Goal: Information Seeking & Learning: Learn about a topic

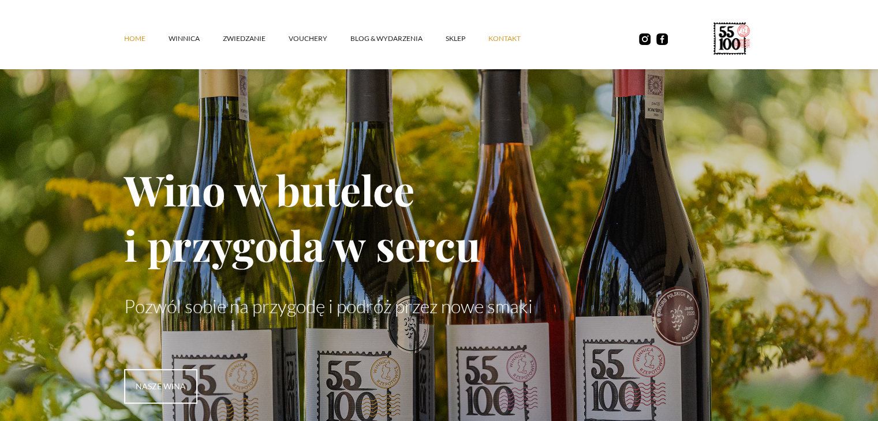
click at [510, 36] on link "kontakt" at bounding box center [515, 38] width 55 height 35
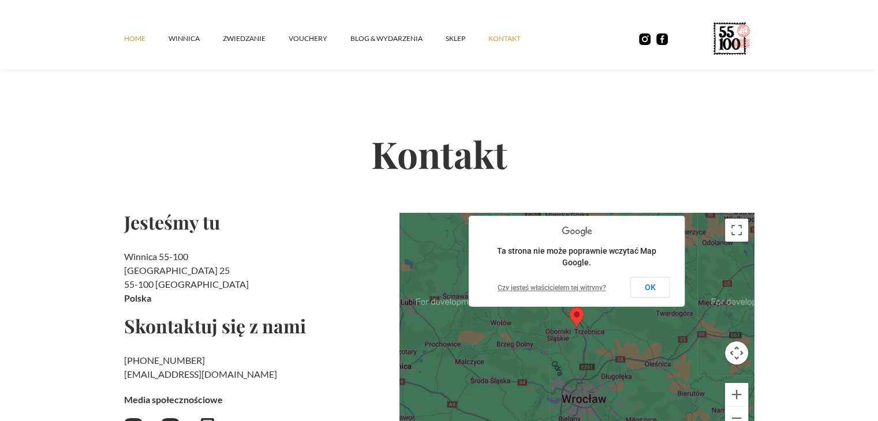
click at [127, 29] on link "Home" at bounding box center [146, 38] width 44 height 35
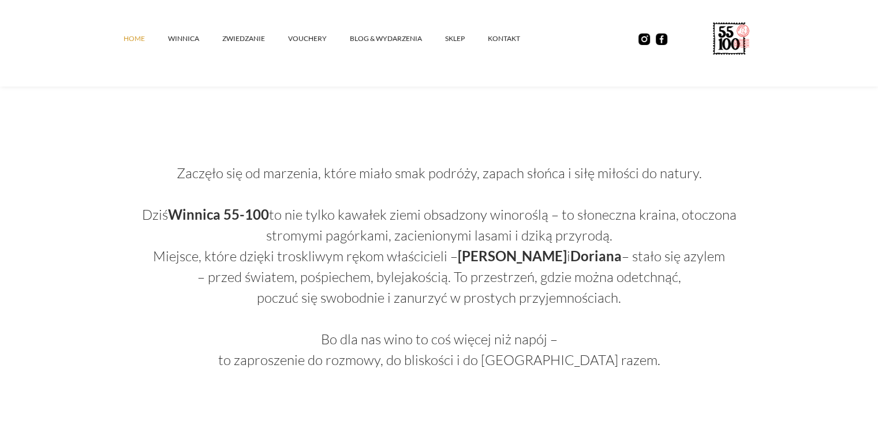
scroll to position [635, 0]
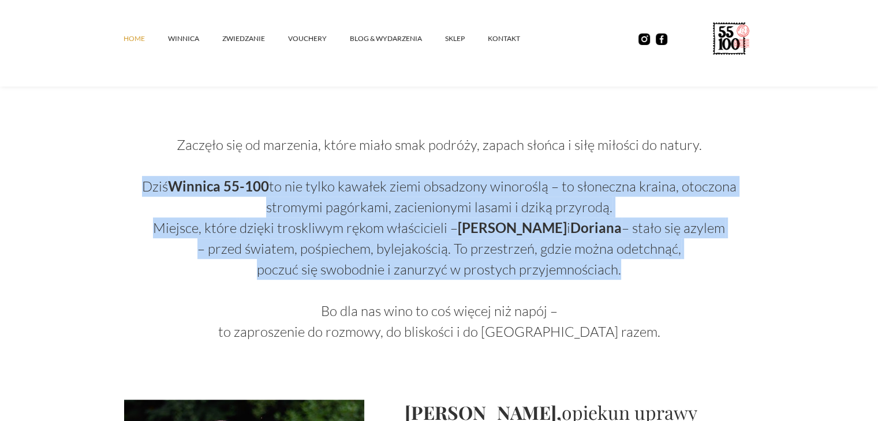
drag, startPoint x: 636, startPoint y: 270, endPoint x: 226, endPoint y: 185, distance: 418.4
copy p "‍ Dziś Winnica 55-100 to nie tylko kawałek ziemi obsadzony winoroślą – to słone…"
click at [368, 139] on p "Zaczęło się od marzenia, które miało smak podróży, zapach słońca i siłę miłości…" at bounding box center [439, 228] width 630 height 229
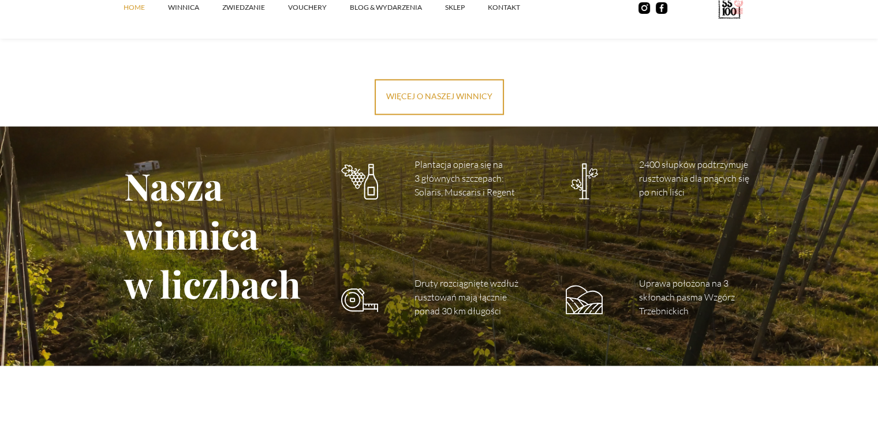
scroll to position [1616, 0]
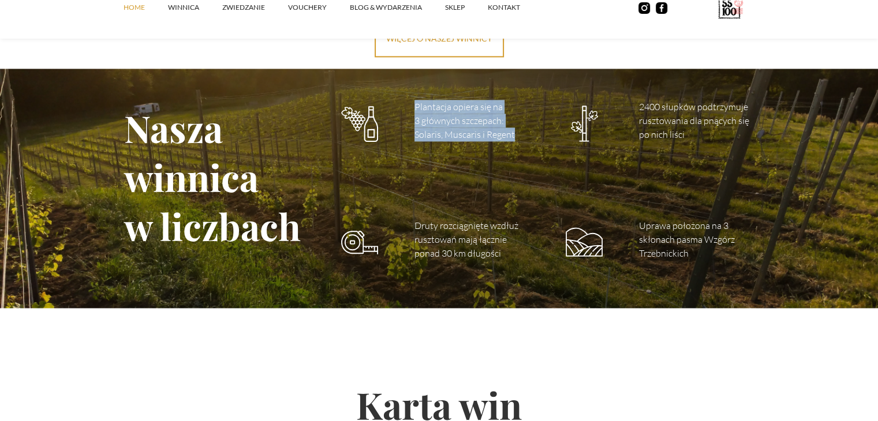
drag, startPoint x: 514, startPoint y: 136, endPoint x: 404, endPoint y: 113, distance: 112.2
click at [404, 113] on div "Nasza winnica w liczbach Plantacja opiera się na 3 głównych szczepach: Solaris,…" at bounding box center [439, 183] width 630 height 228
copy p "Plantacja opiera się na 3 głównych szczepach: Solaris, Muscaris i Regent"
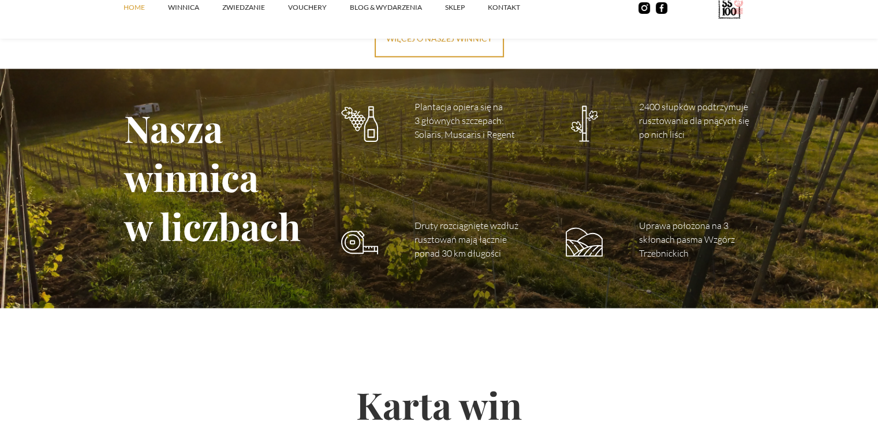
click at [718, 346] on h2 "Karta win" at bounding box center [439, 405] width 630 height 118
drag, startPoint x: 700, startPoint y: 255, endPoint x: 629, endPoint y: 225, distance: 77.6
click at [629, 225] on div "Nasza winnica w liczbach Plantacja opiera się na 3 głównych szczepach: Solaris,…" at bounding box center [439, 183] width 630 height 228
copy p "Uprawa położona na 3 skłonach pasma Wzgórz Trzebnickich"
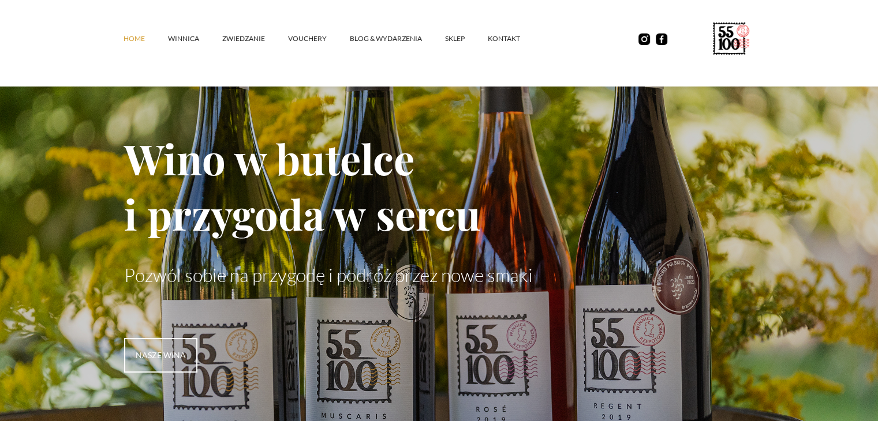
scroll to position [0, 0]
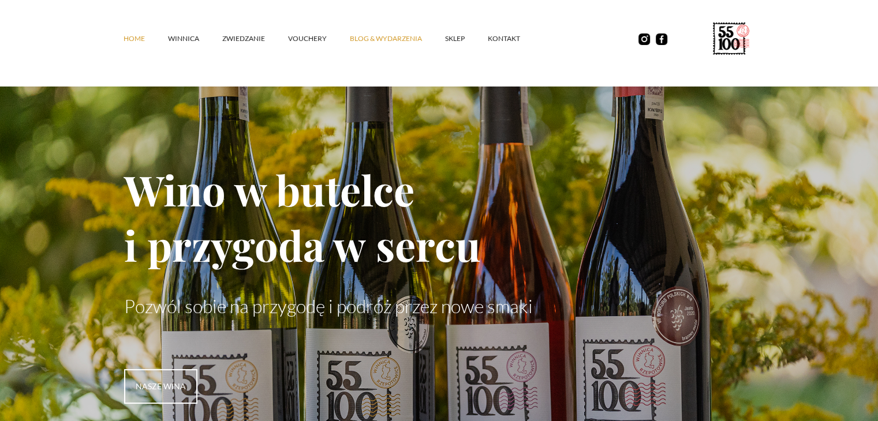
click at [354, 34] on link "Blog & Wydarzenia" at bounding box center [397, 38] width 95 height 35
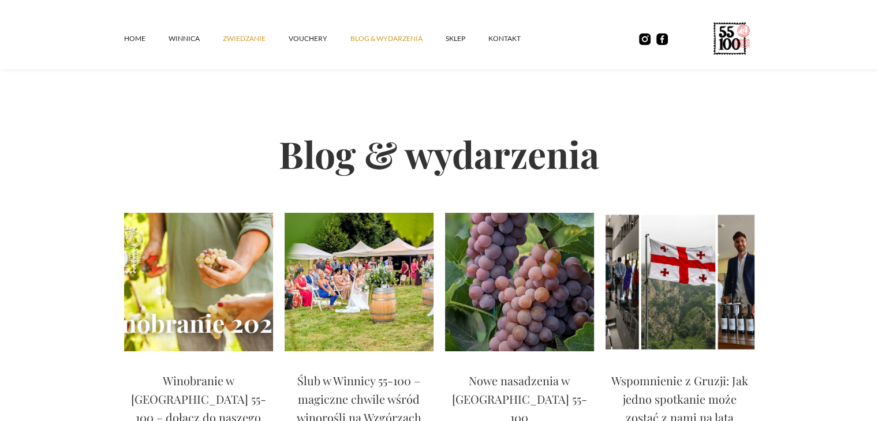
click at [245, 44] on link "ZWIEDZANIE" at bounding box center [256, 38] width 66 height 35
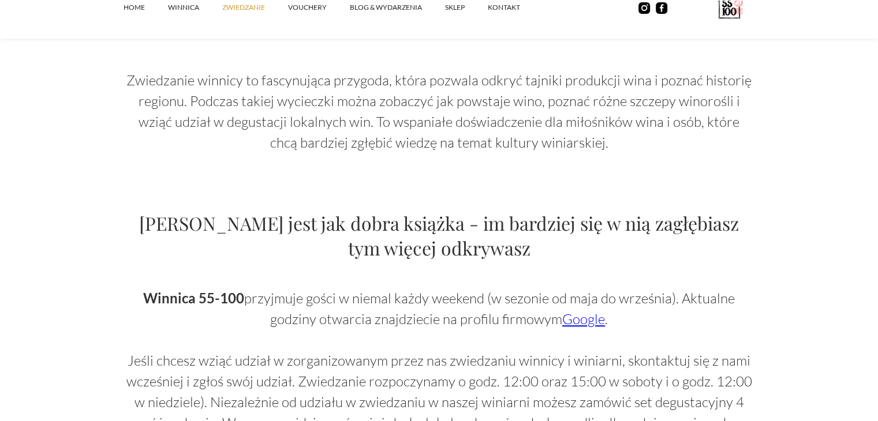
scroll to position [635, 0]
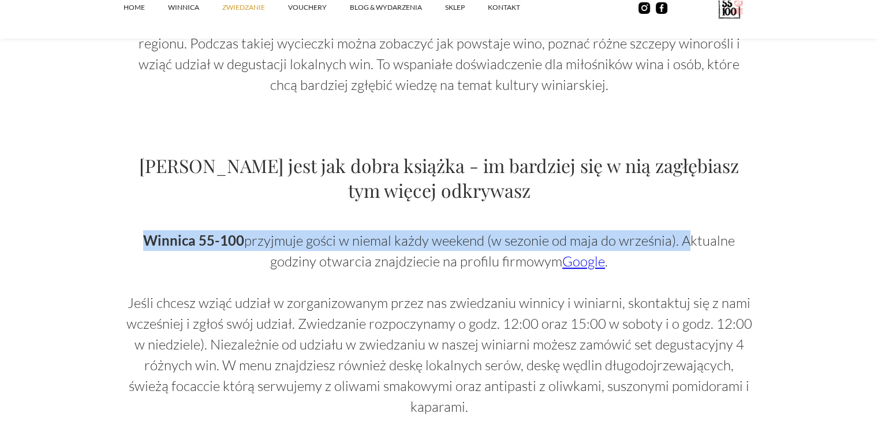
drag, startPoint x: 151, startPoint y: 236, endPoint x: 611, endPoint y: 249, distance: 460.8
click at [682, 246] on p "Winnica 55-100 przyjmuje gości w niemal każdy weekend (w sezonie od maja do wrz…" at bounding box center [439, 323] width 630 height 187
copy p "Winnica 55-100 przyjmuje gości w niemal każdy weekend (w sezonie od maja do wrz…"
click at [591, 328] on p "Winnica 55-100 przyjmuje gości w niemal każdy weekend (w sezonie od maja do wrz…" at bounding box center [439, 323] width 630 height 187
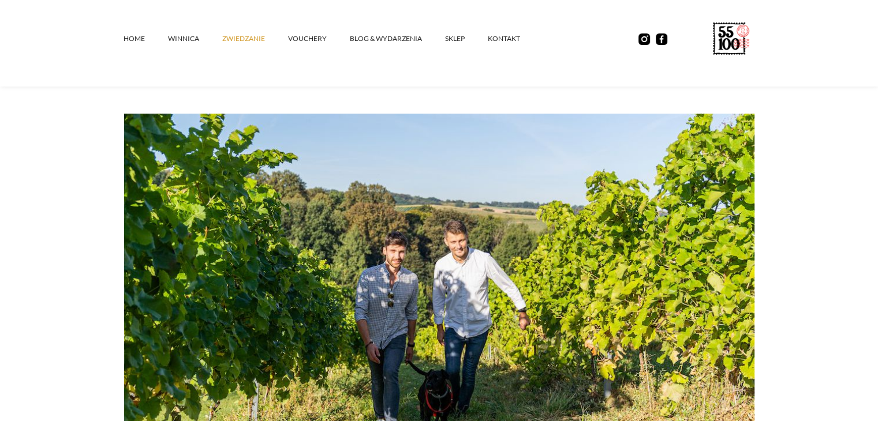
scroll to position [0, 0]
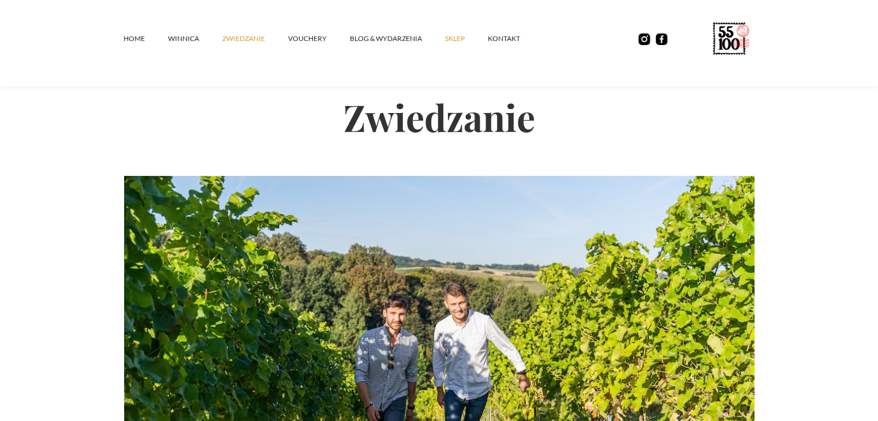
click at [453, 38] on link "SKLEP" at bounding box center [466, 38] width 43 height 35
